Goal: Navigation & Orientation: Find specific page/section

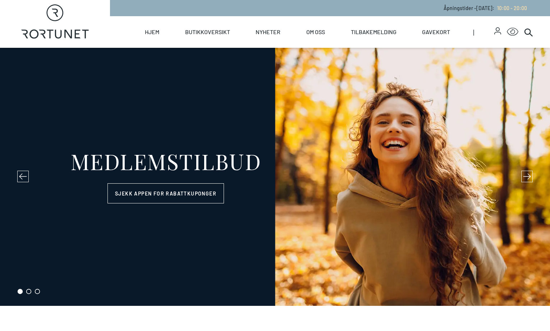
select select "NO"
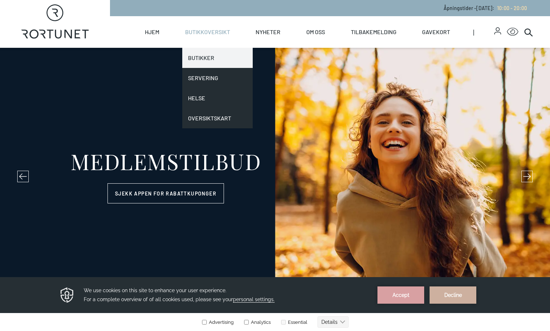
click at [196, 59] on link "Butikker" at bounding box center [217, 58] width 71 height 20
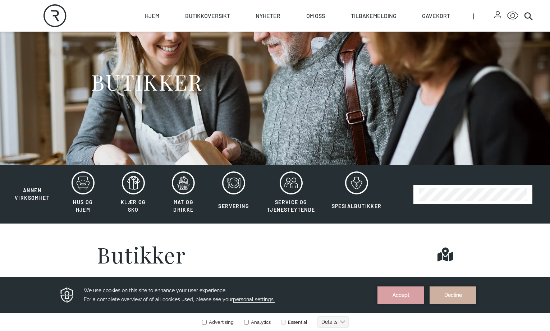
scroll to position [46, 0]
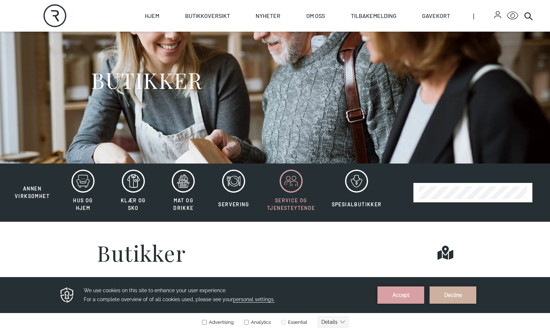
click at [275, 189] on div at bounding box center [291, 181] width 48 height 23
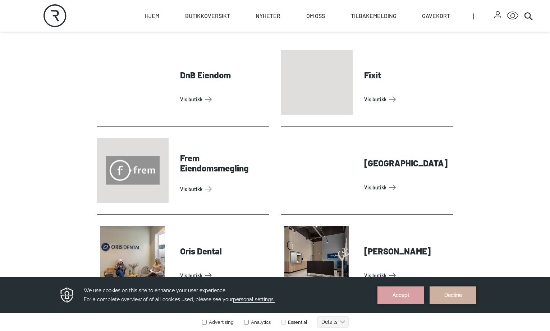
scroll to position [303, 0]
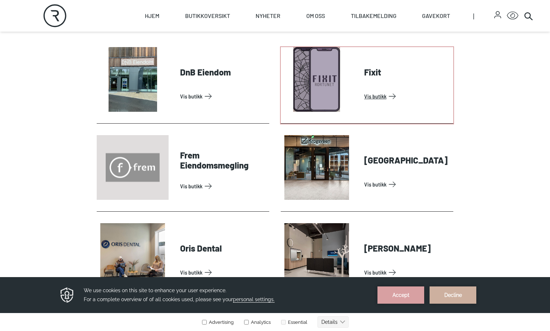
click at [370, 91] on link "Vis butikk" at bounding box center [407, 97] width 86 height 12
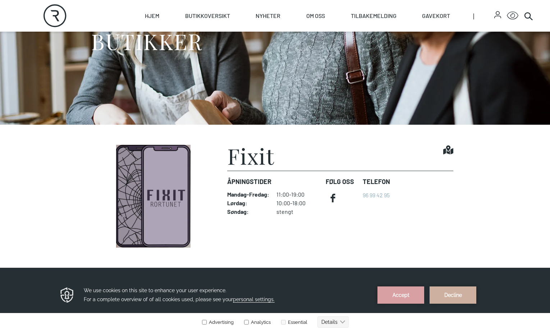
scroll to position [84, 0]
